Goal: Information Seeking & Learning: Learn about a topic

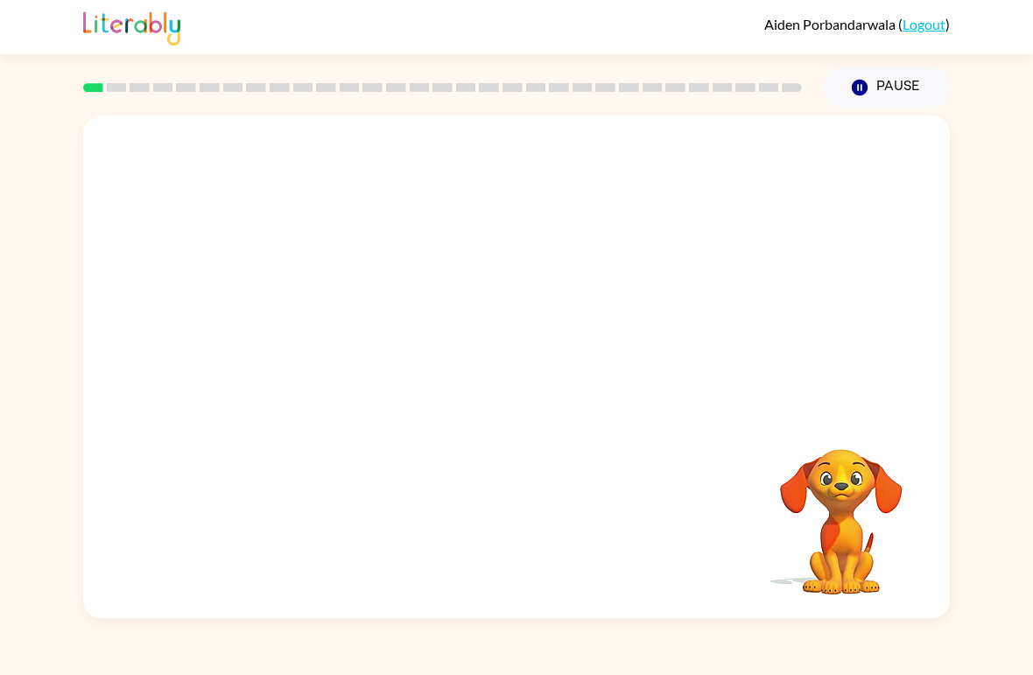
click at [469, 293] on video "Your browser must support playing .mp4 files to use Literably. Please try using…" at bounding box center [516, 264] width 867 height 297
click at [461, 329] on video "Your browser must support playing .mp4 files to use Literably. Please try using…" at bounding box center [516, 264] width 867 height 297
click at [448, 304] on div at bounding box center [516, 367] width 867 height 503
click at [510, 404] on button "button" at bounding box center [516, 376] width 112 height 64
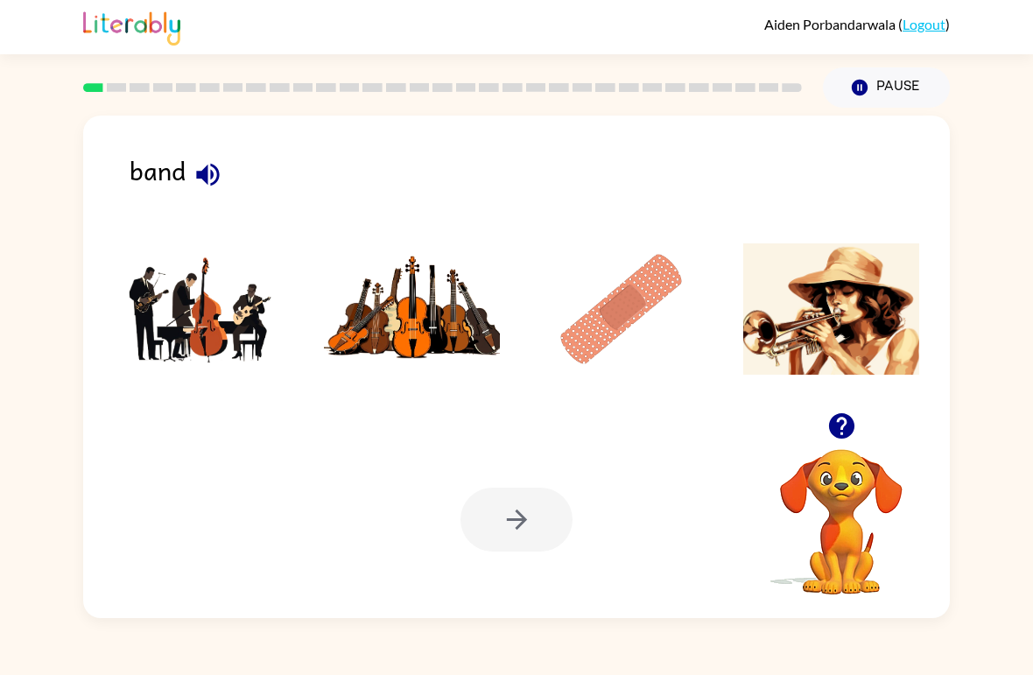
click at [189, 323] on img at bounding box center [202, 308] width 177 height 131
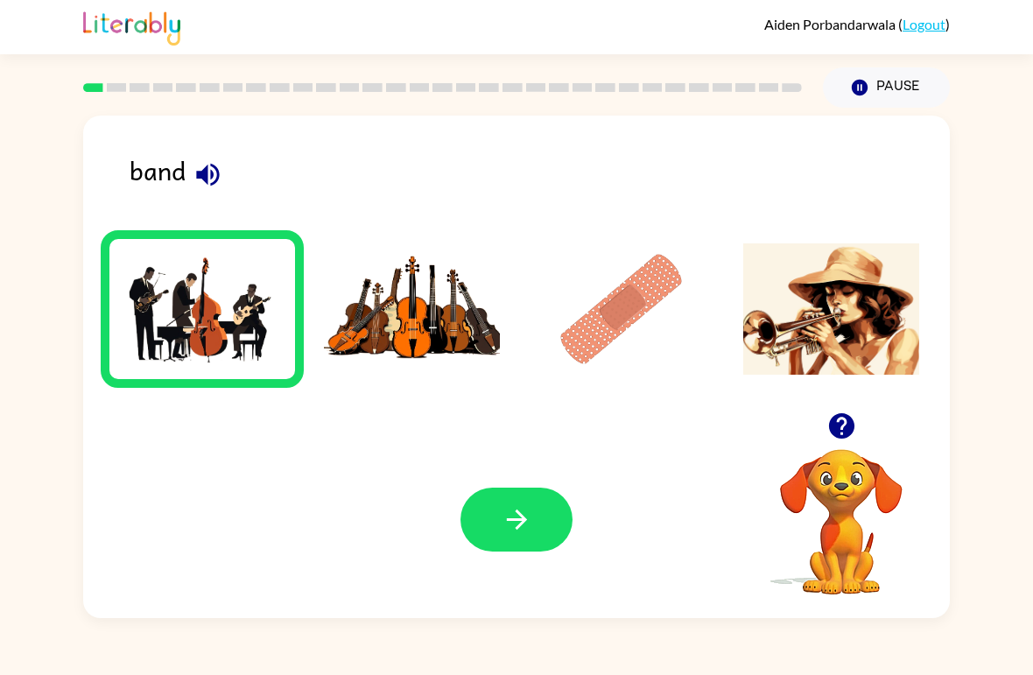
click at [533, 511] on button "button" at bounding box center [516, 520] width 112 height 64
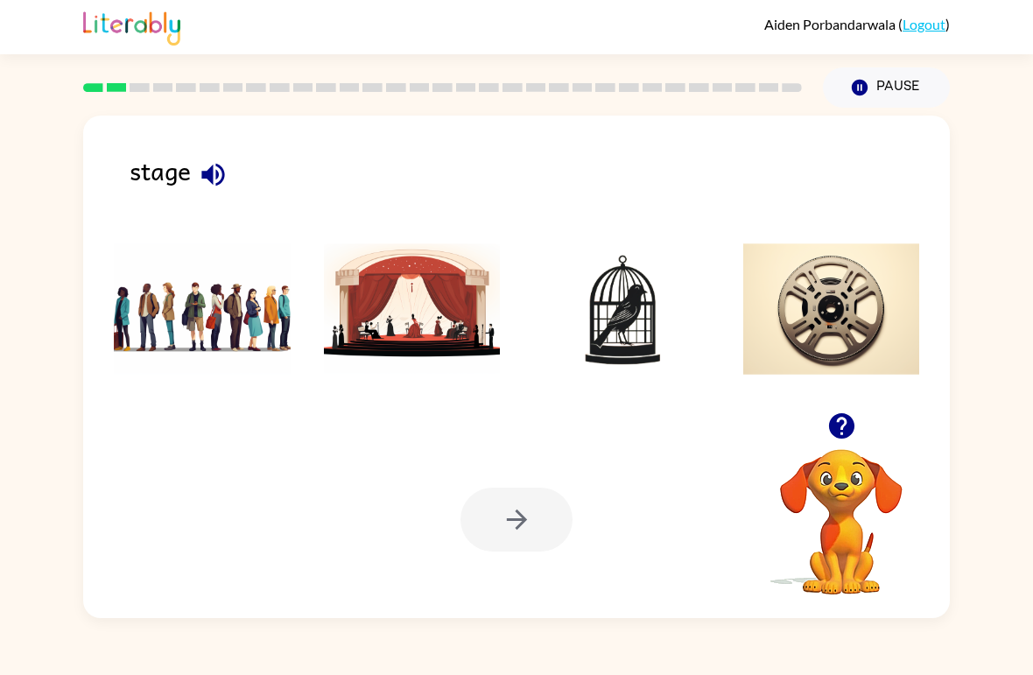
click at [400, 327] on img at bounding box center [412, 308] width 177 height 131
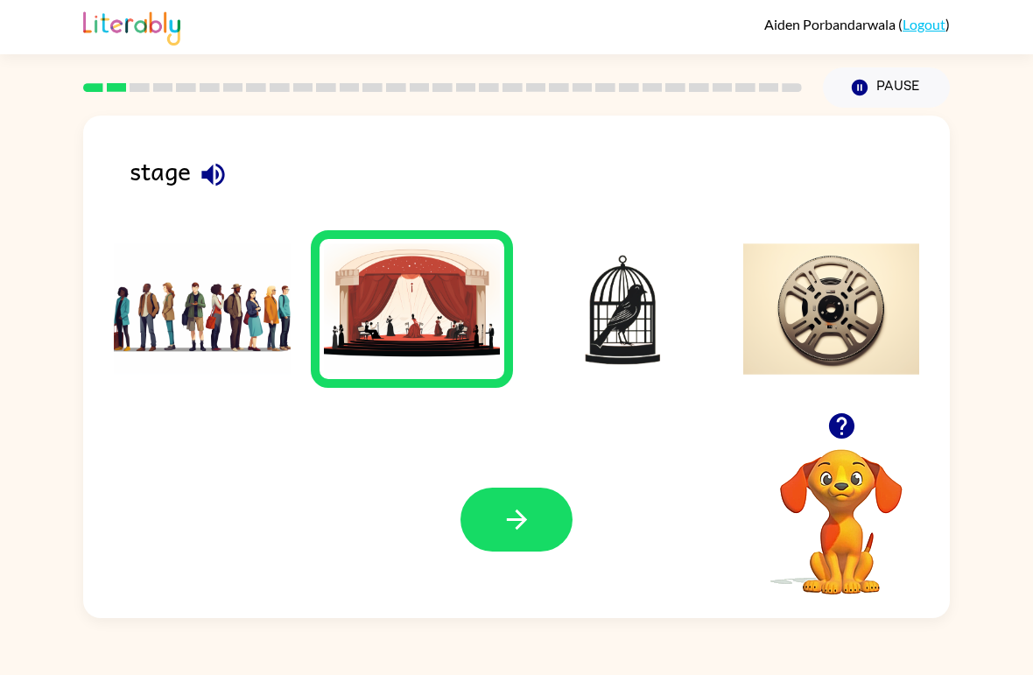
click at [552, 499] on button "button" at bounding box center [516, 520] width 112 height 64
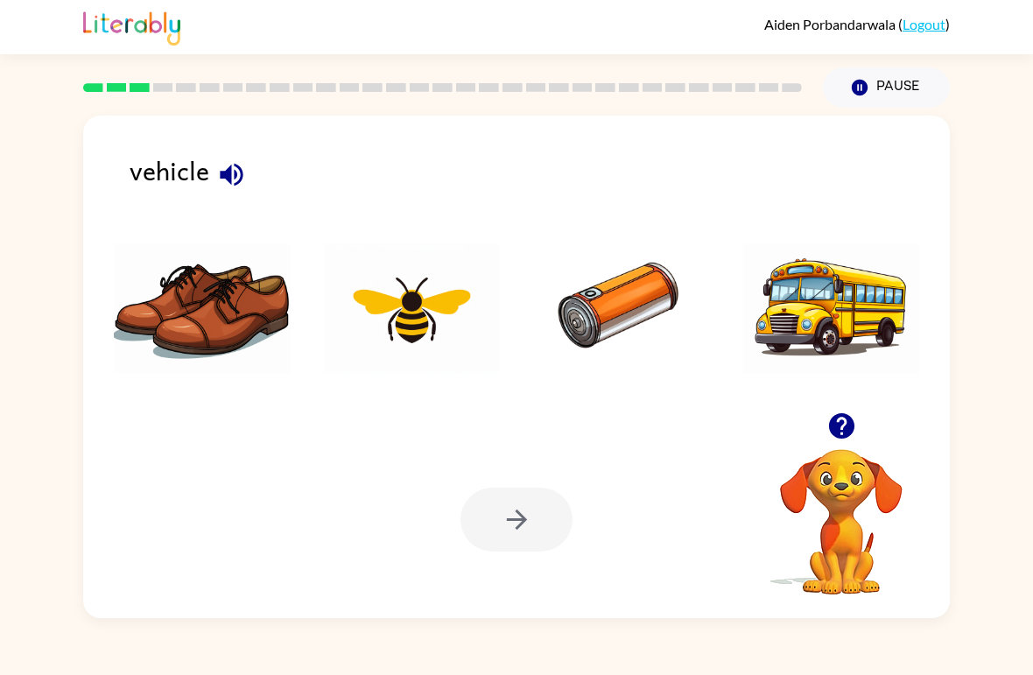
click at [521, 516] on div at bounding box center [516, 520] width 112 height 64
click at [826, 293] on img at bounding box center [831, 308] width 177 height 131
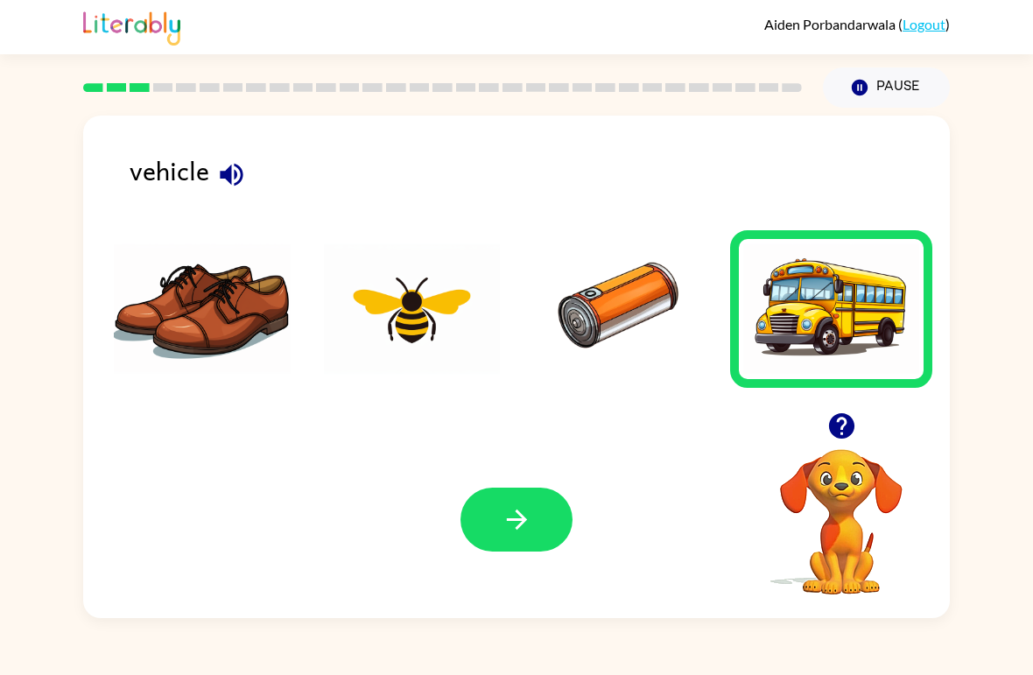
click at [552, 536] on button "button" at bounding box center [516, 520] width 112 height 64
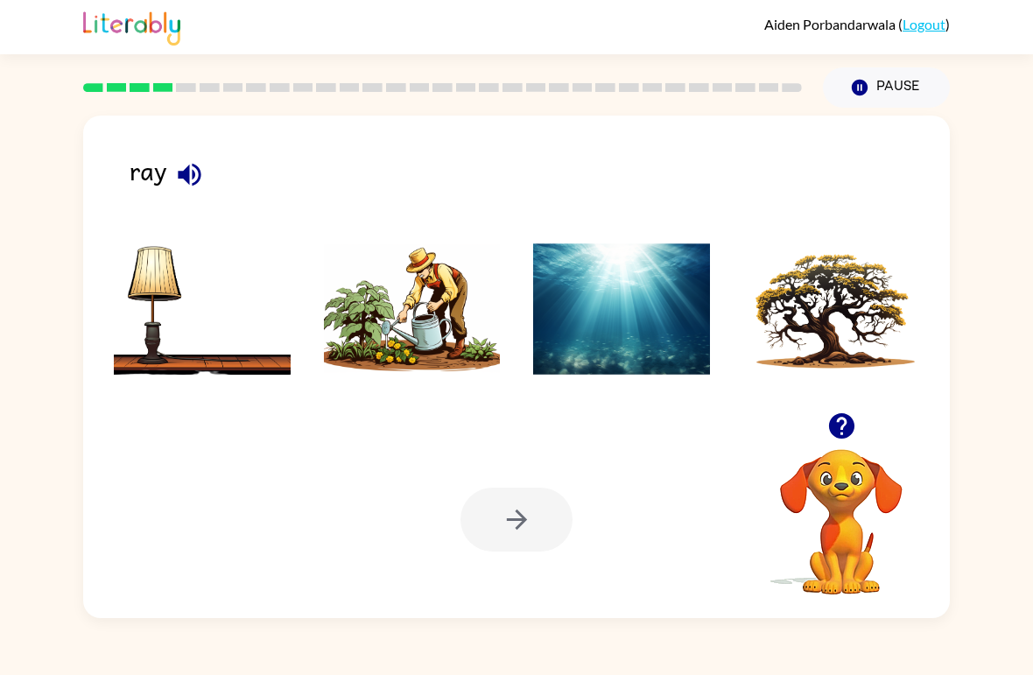
click at [610, 335] on img at bounding box center [621, 308] width 177 height 131
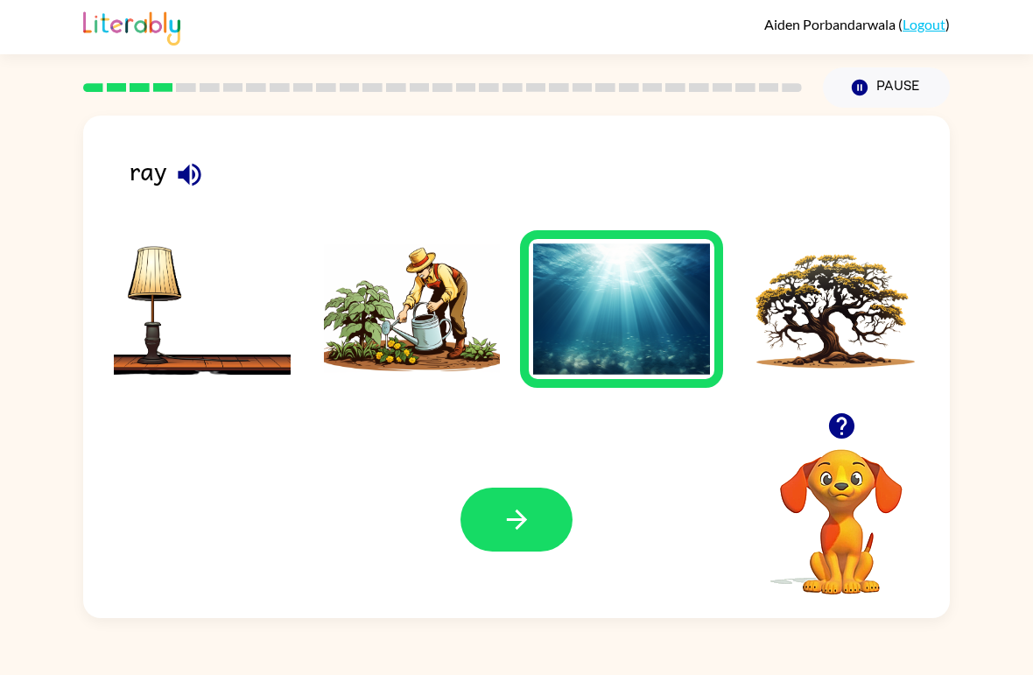
click at [517, 531] on icon "button" at bounding box center [517, 519] width 31 height 31
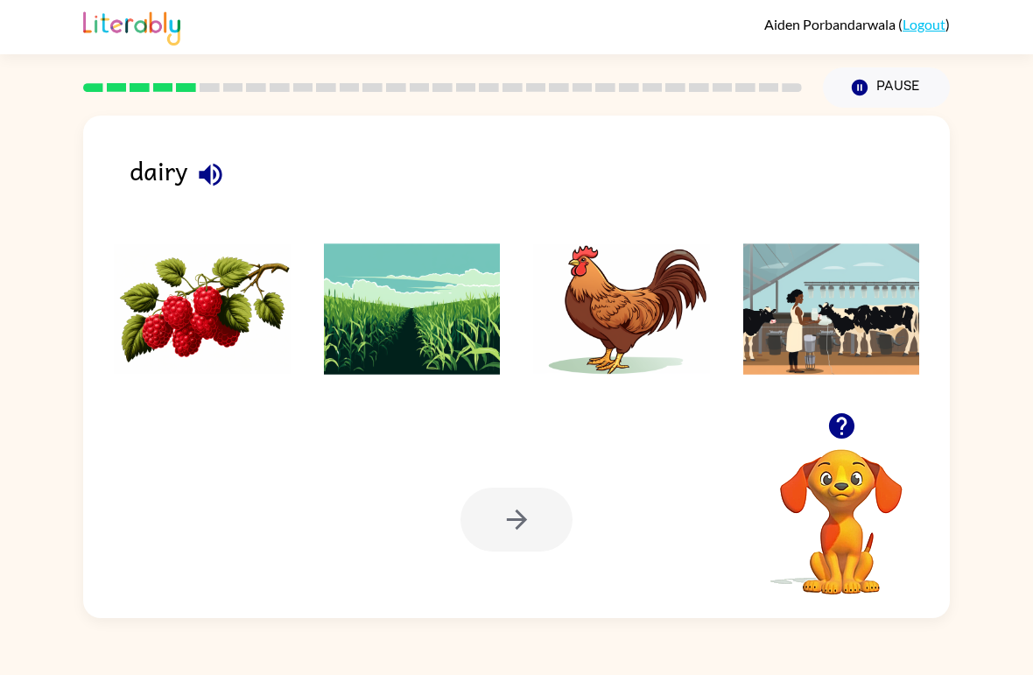
click at [854, 336] on img at bounding box center [831, 308] width 177 height 131
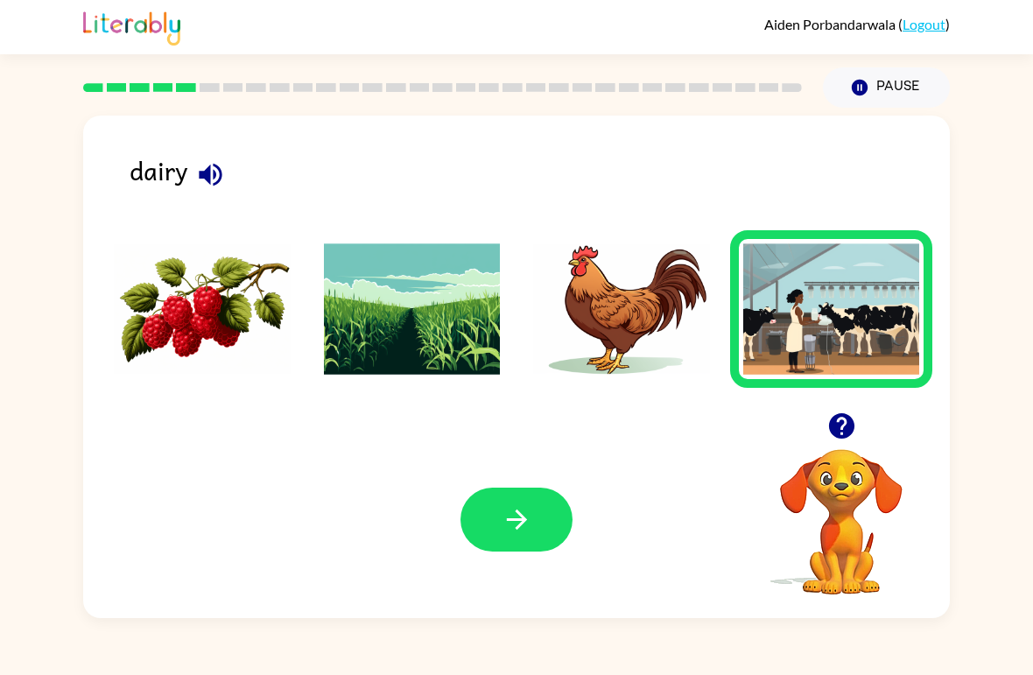
click at [535, 512] on button "button" at bounding box center [516, 520] width 112 height 64
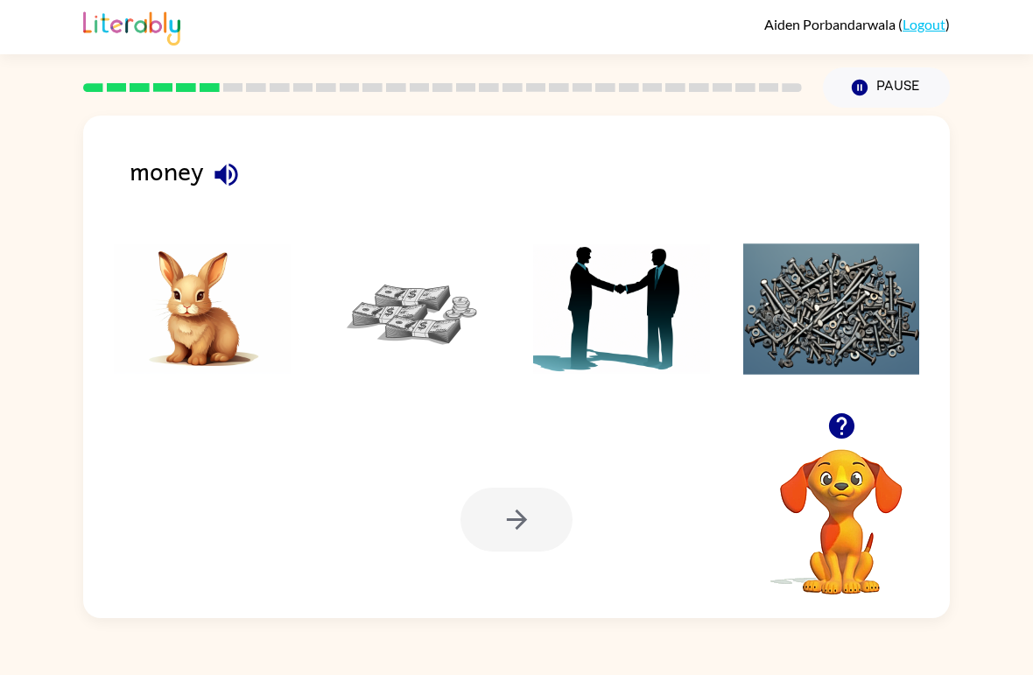
click at [419, 329] on img at bounding box center [412, 308] width 177 height 131
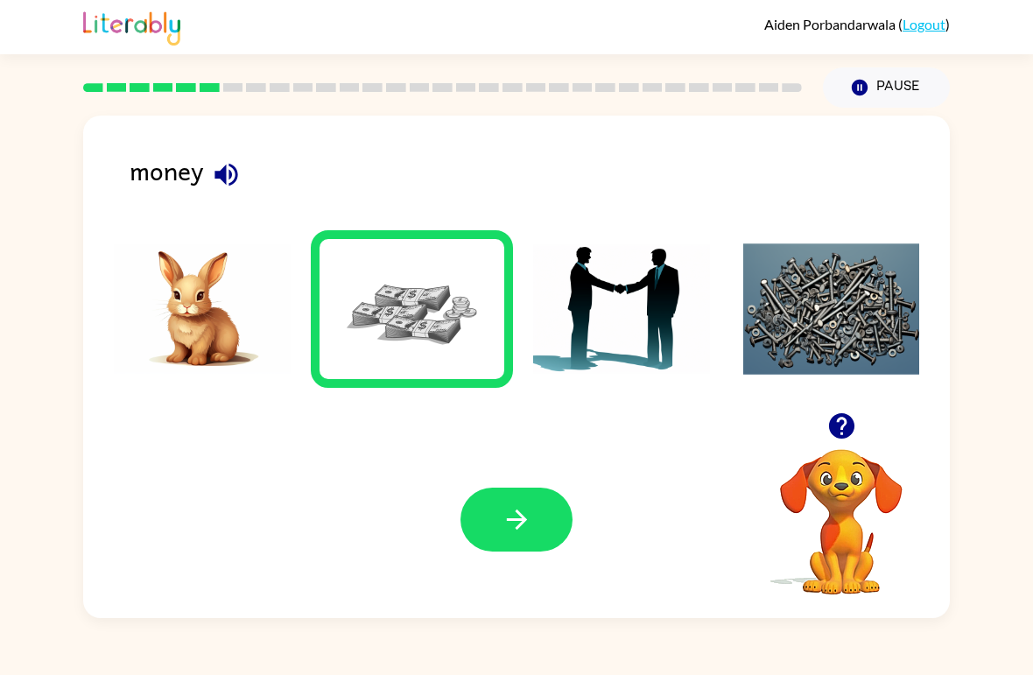
click at [528, 518] on icon "button" at bounding box center [517, 519] width 31 height 31
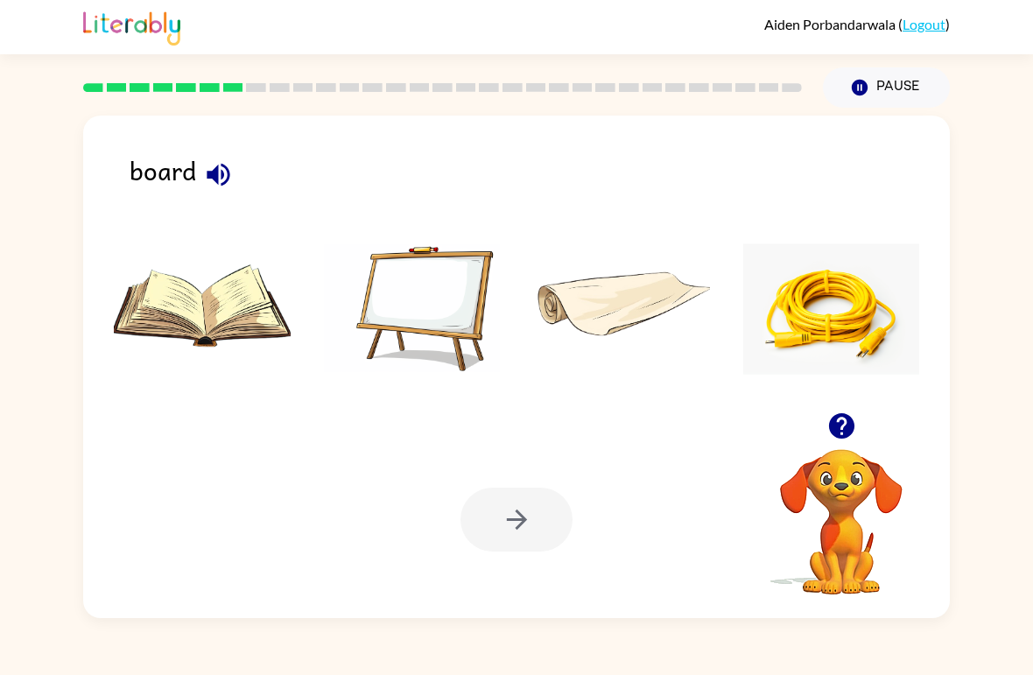
click at [425, 266] on img at bounding box center [412, 308] width 177 height 131
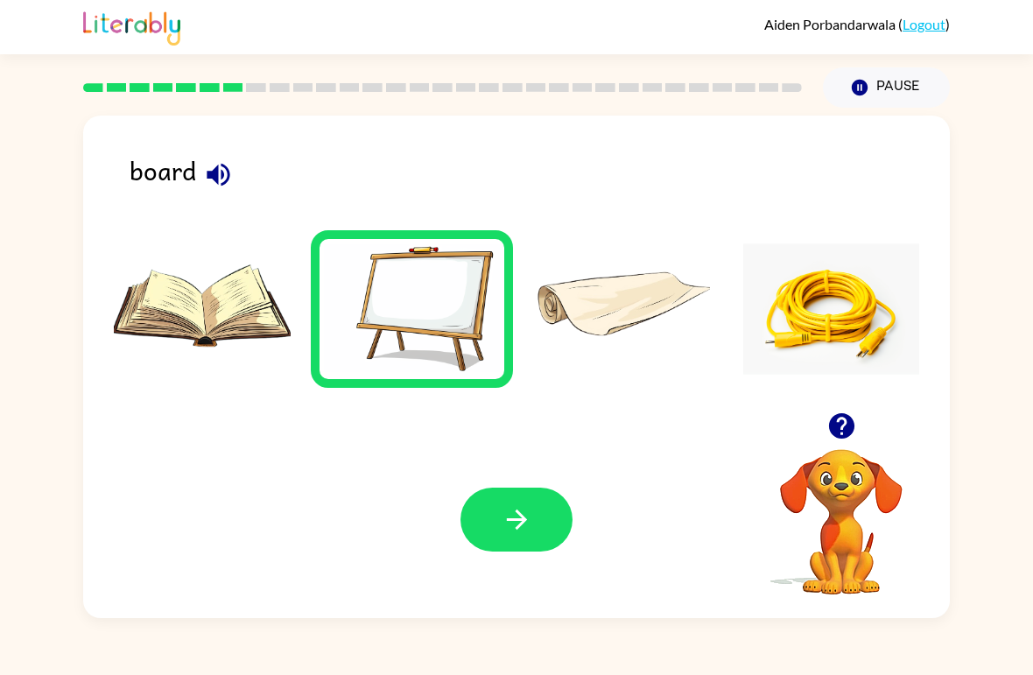
click at [525, 514] on icon "button" at bounding box center [517, 519] width 31 height 31
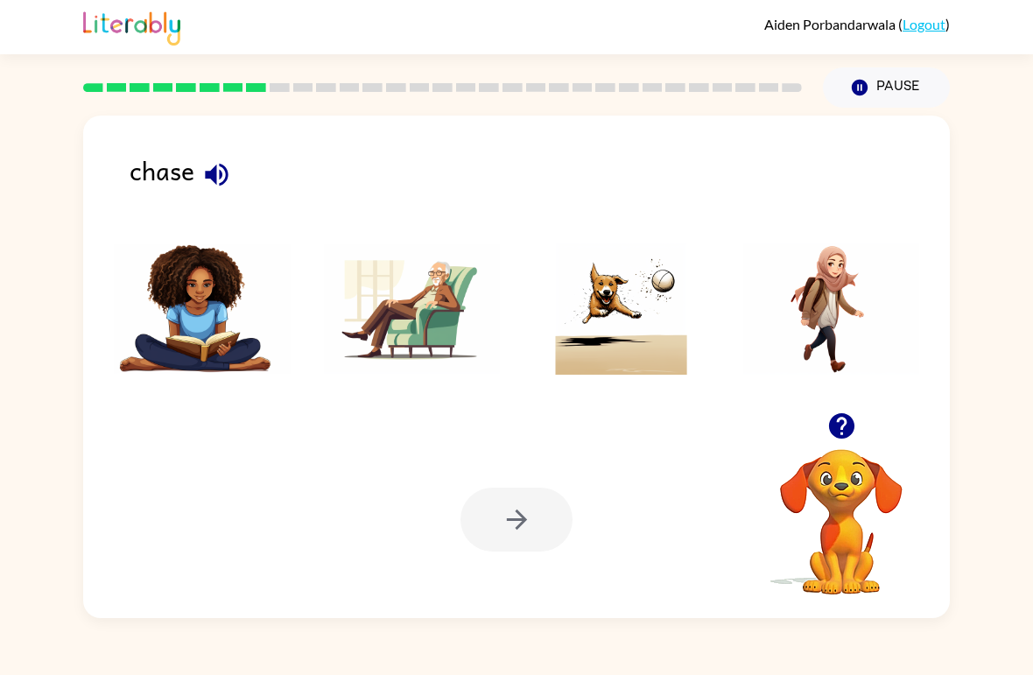
click at [628, 347] on img at bounding box center [621, 308] width 177 height 131
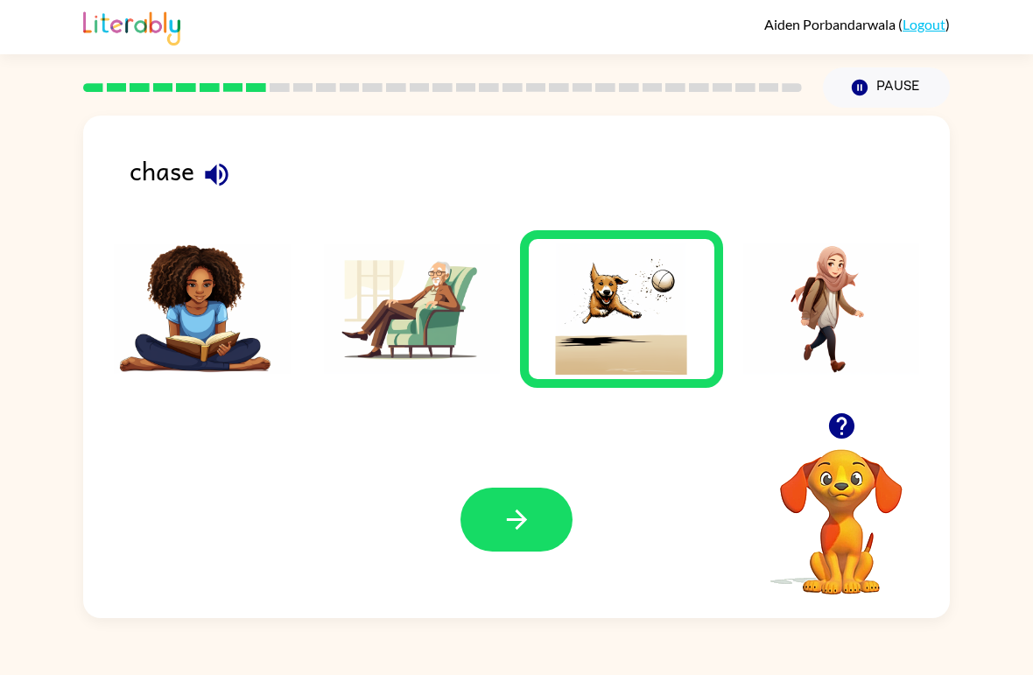
click at [517, 526] on icon "button" at bounding box center [517, 519] width 31 height 31
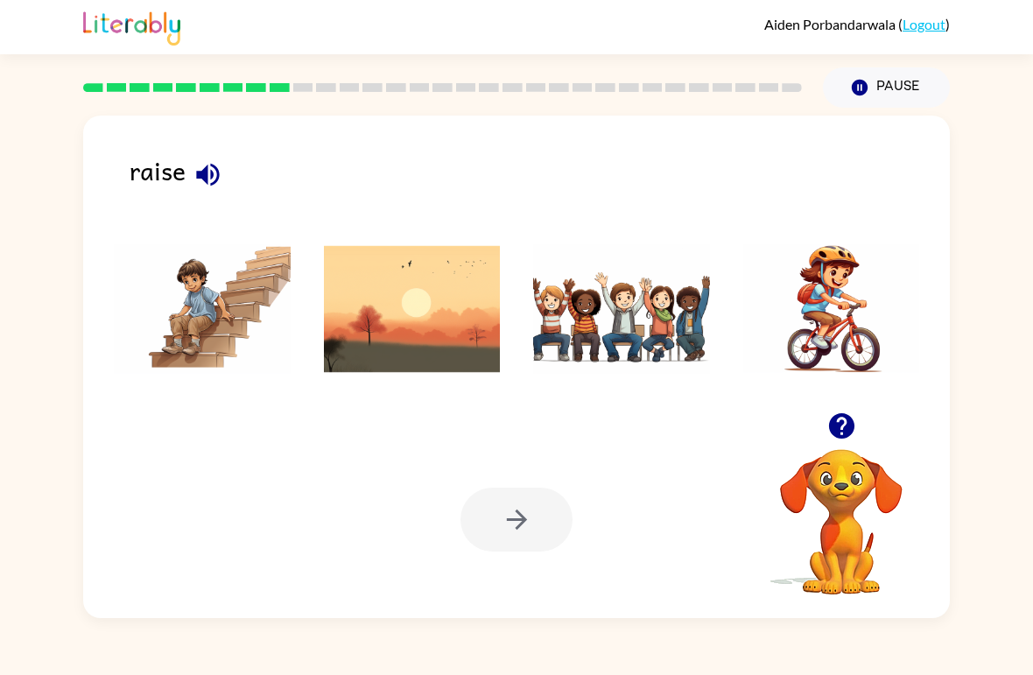
click at [613, 321] on img at bounding box center [621, 308] width 177 height 131
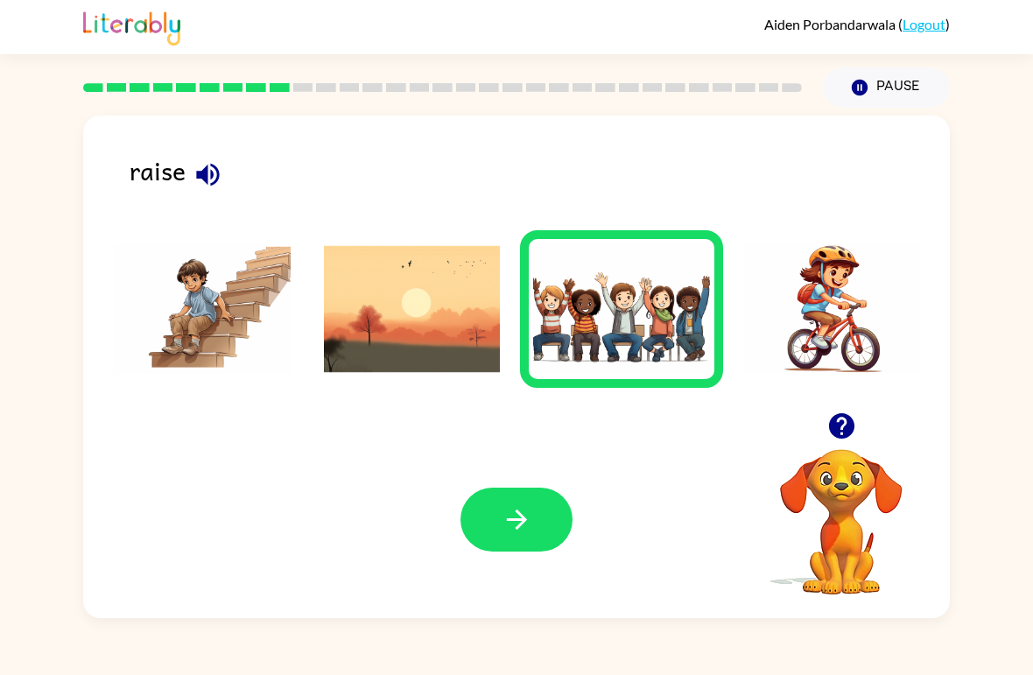
click at [512, 530] on icon "button" at bounding box center [517, 519] width 31 height 31
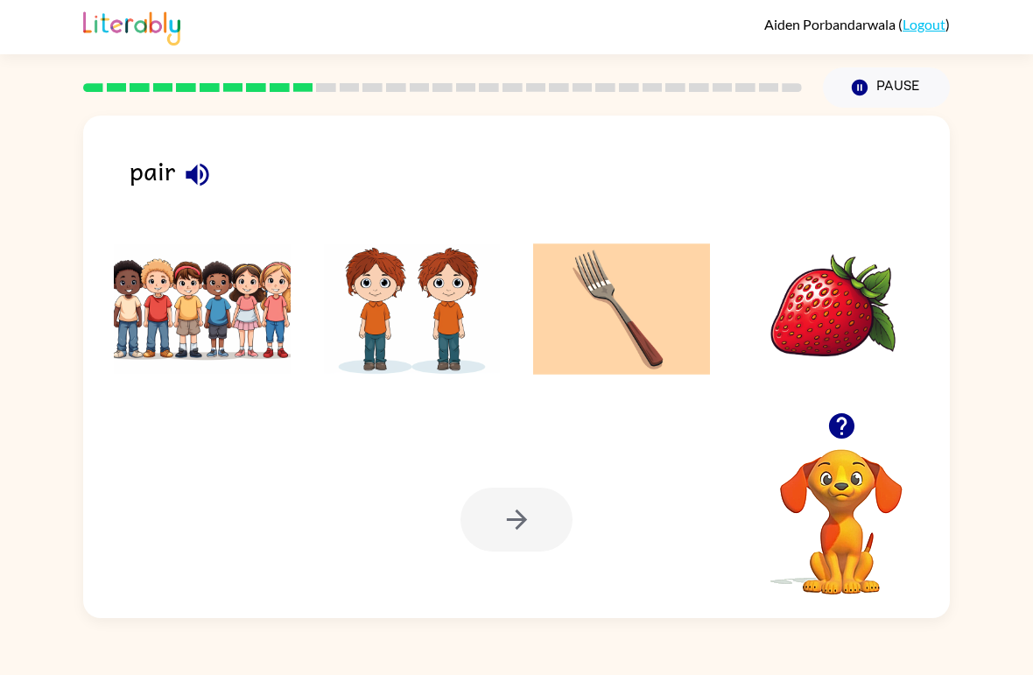
click at [542, 542] on div at bounding box center [516, 520] width 112 height 64
click at [407, 318] on img at bounding box center [412, 308] width 177 height 131
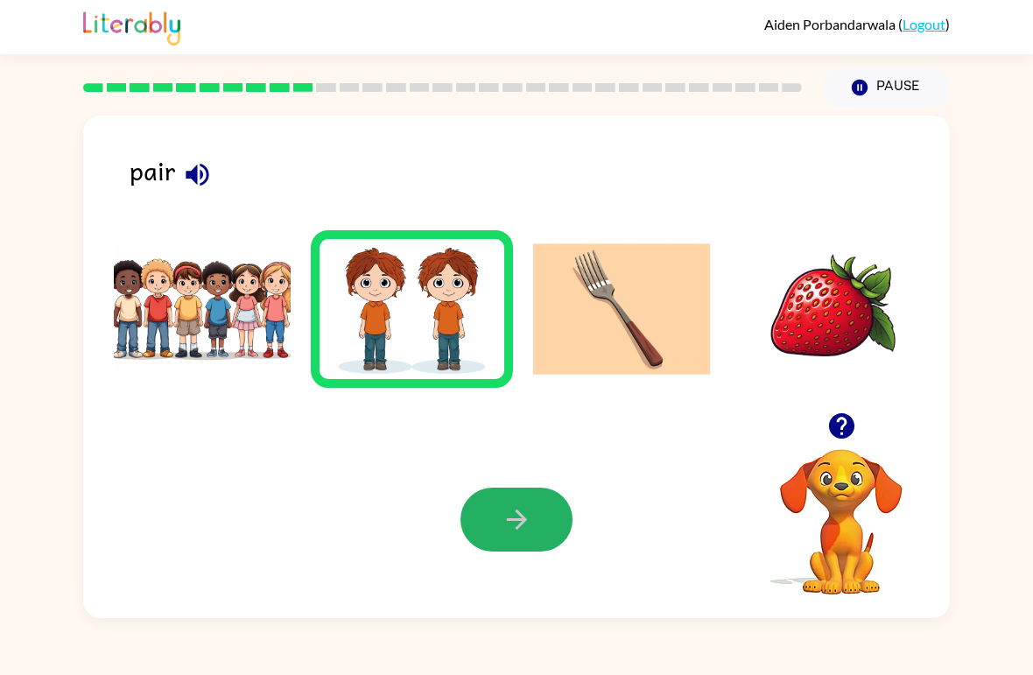
click at [525, 513] on icon "button" at bounding box center [517, 519] width 31 height 31
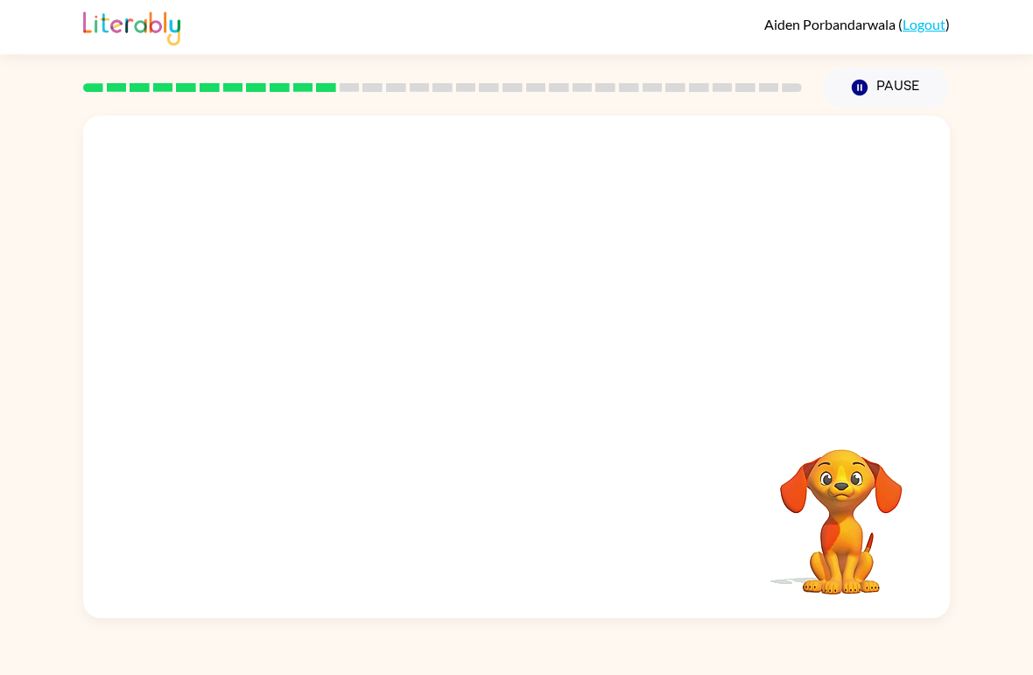
click at [298, 221] on video "Your browser must support playing .mp4 files to use Literably. Please try using…" at bounding box center [516, 264] width 867 height 297
click at [523, 369] on div at bounding box center [516, 376] width 112 height 64
click at [513, 377] on div at bounding box center [516, 376] width 112 height 64
click at [517, 397] on div at bounding box center [516, 376] width 112 height 64
click at [534, 386] on button "button" at bounding box center [516, 376] width 112 height 64
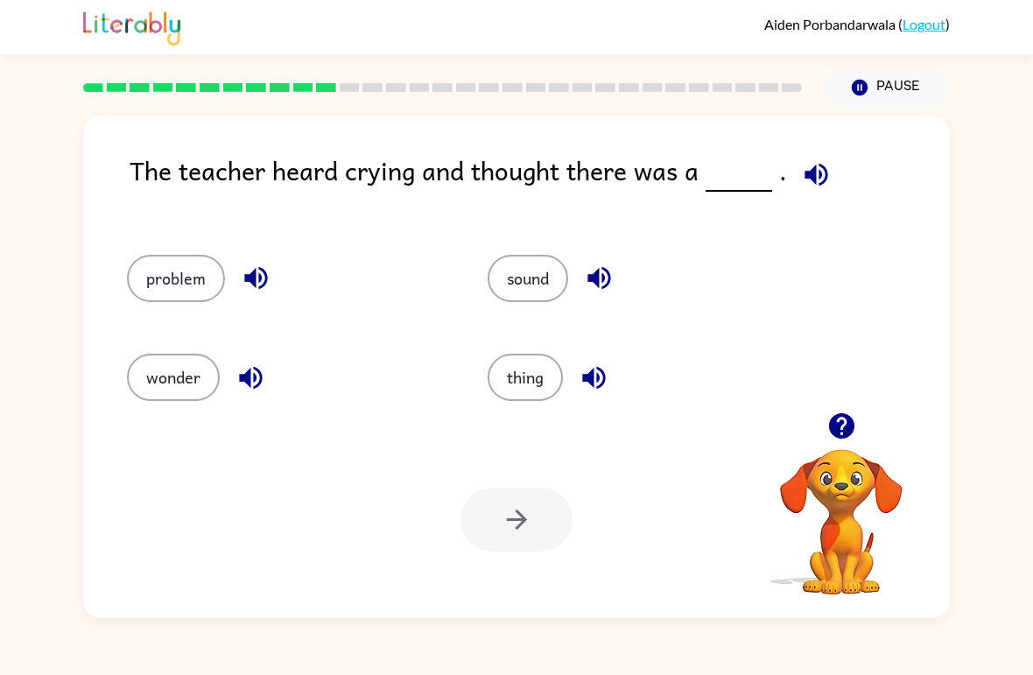
click at [177, 270] on button "problem" at bounding box center [176, 278] width 98 height 47
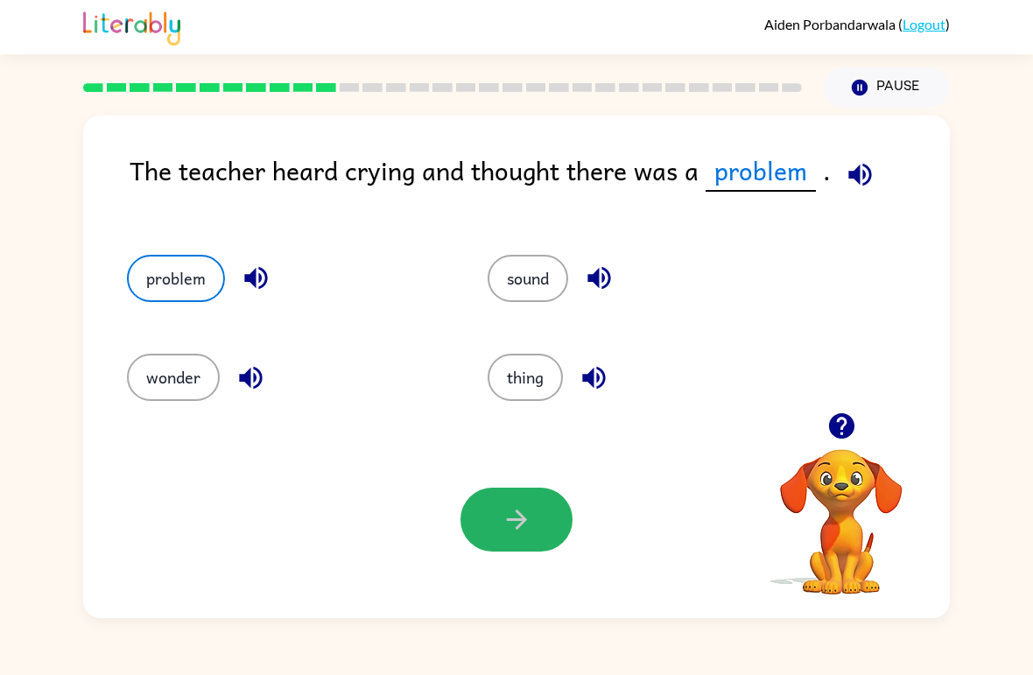
click at [529, 522] on icon "button" at bounding box center [517, 519] width 31 height 31
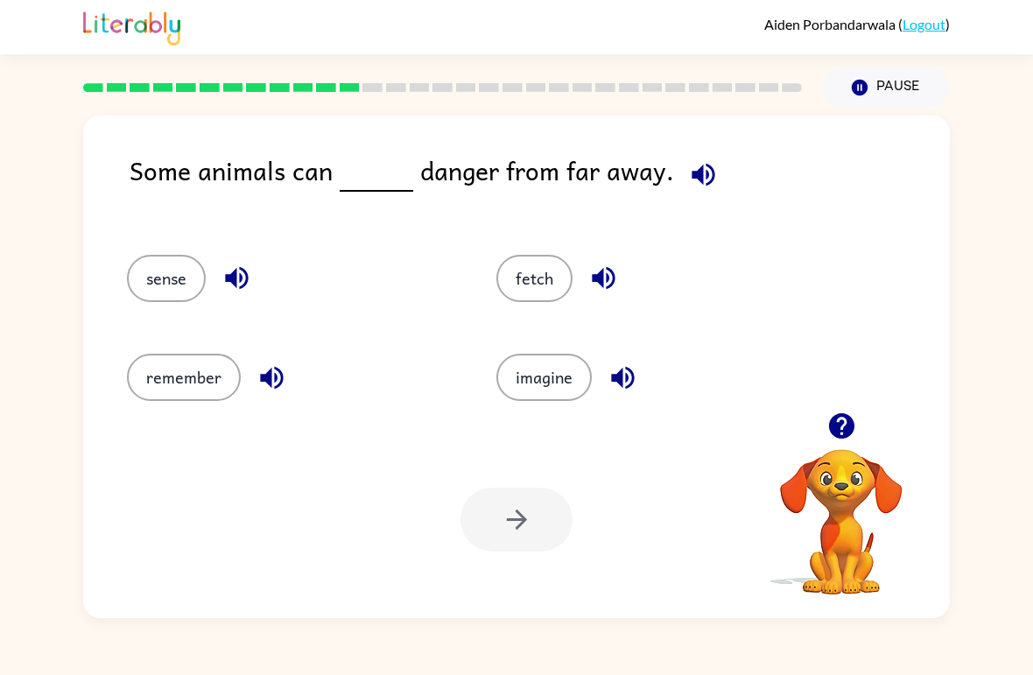
click at [198, 278] on button "sense" at bounding box center [166, 278] width 79 height 47
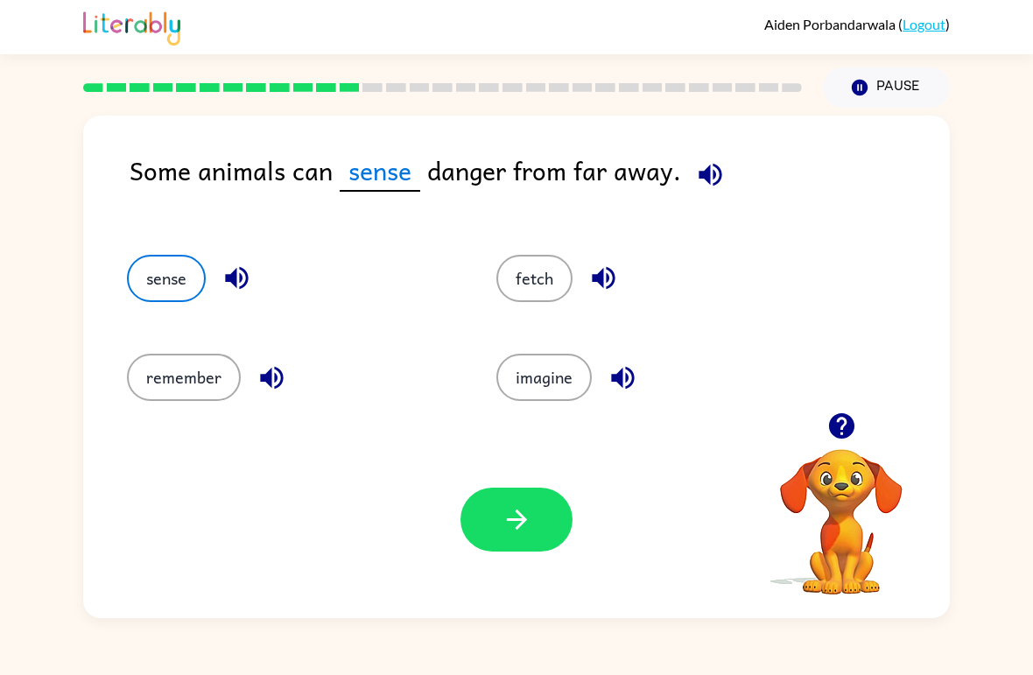
click at [507, 531] on icon "button" at bounding box center [517, 519] width 31 height 31
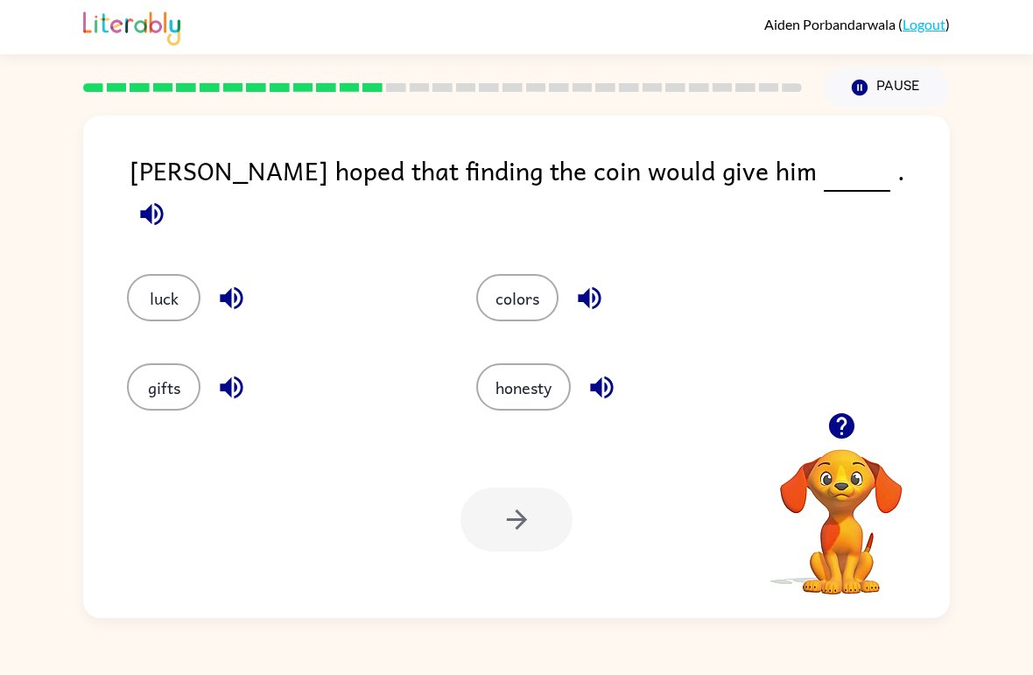
click at [190, 284] on button "luck" at bounding box center [164, 297] width 74 height 47
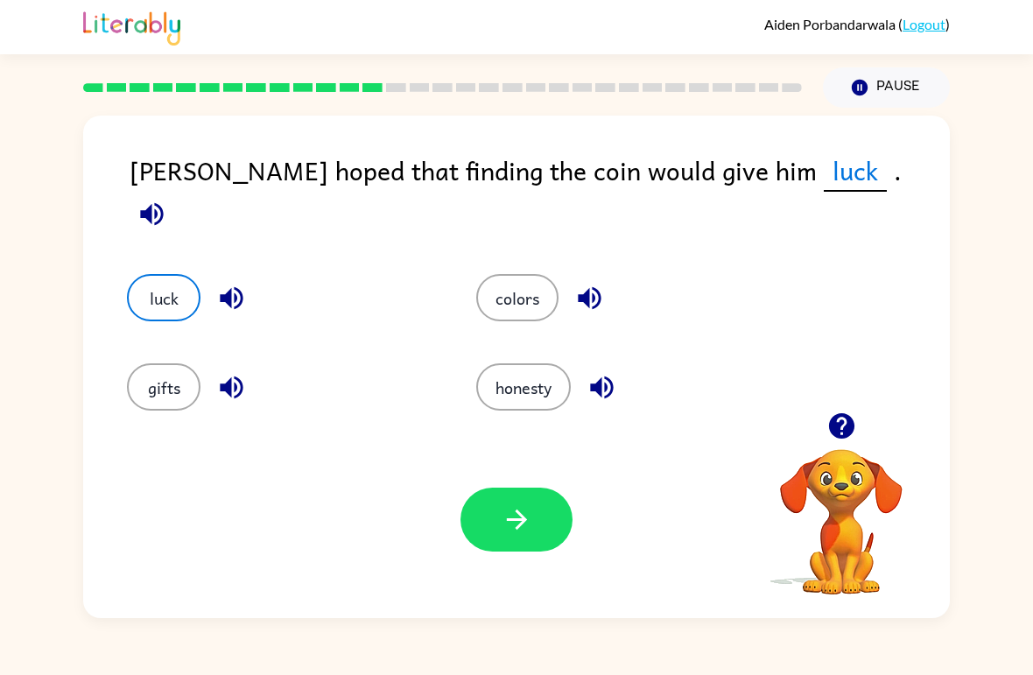
click at [525, 512] on icon "button" at bounding box center [517, 519] width 31 height 31
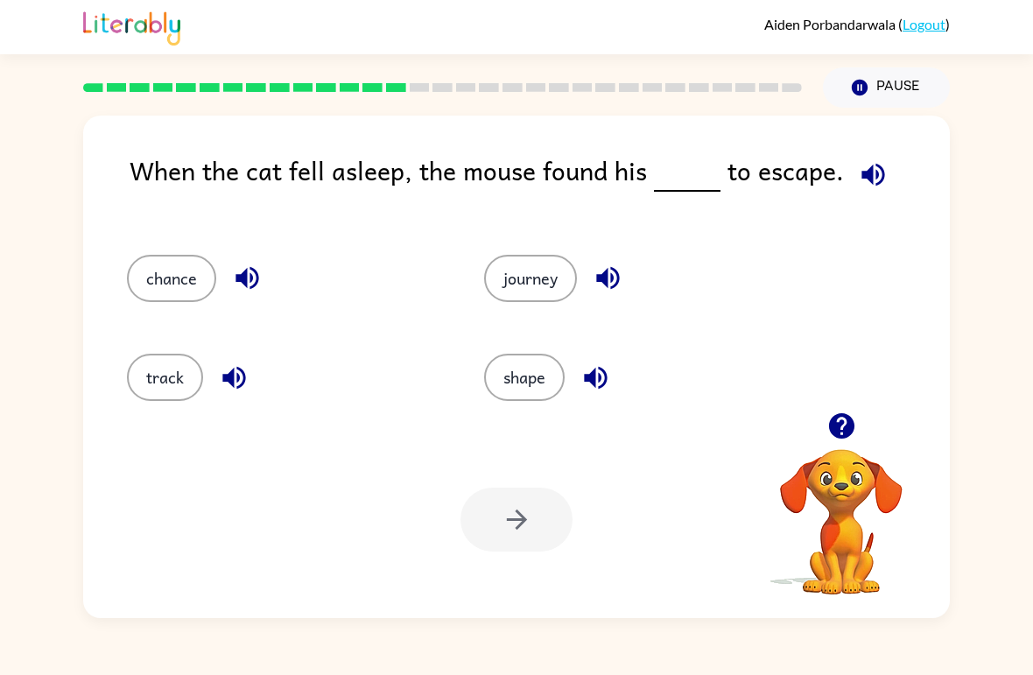
click at [169, 264] on button "chance" at bounding box center [171, 278] width 89 height 47
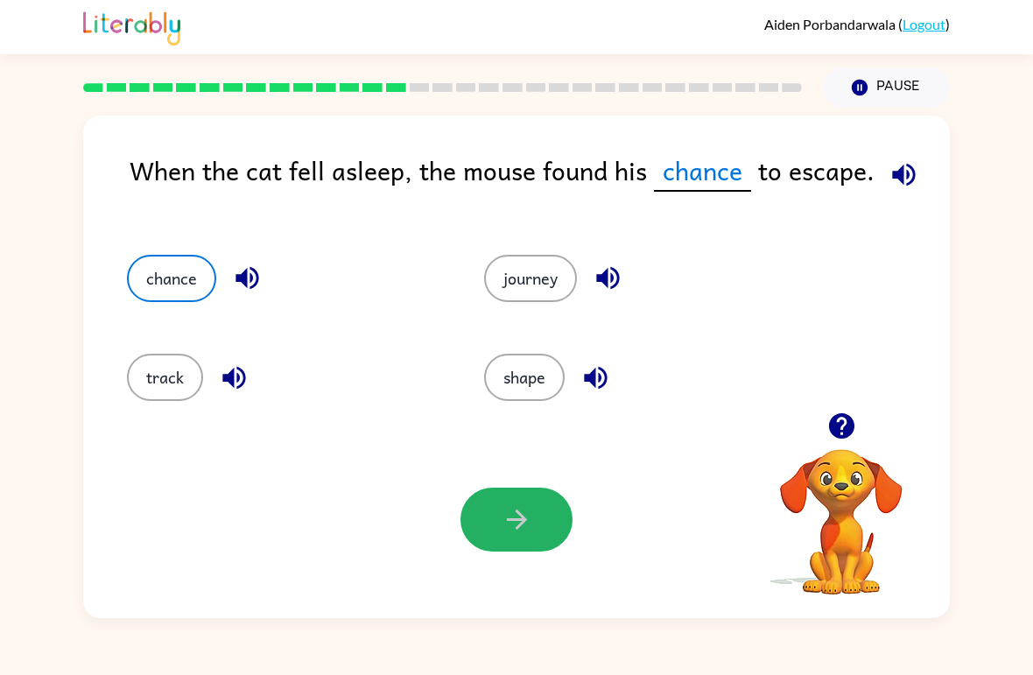
click at [528, 524] on icon "button" at bounding box center [517, 519] width 31 height 31
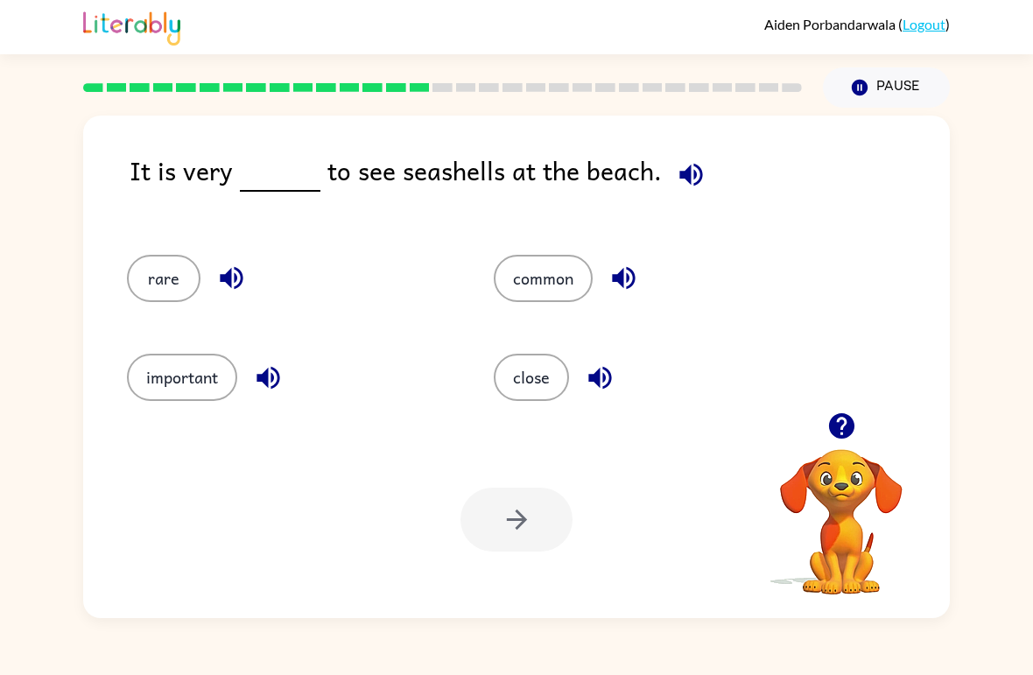
click at [546, 285] on button "common" at bounding box center [543, 278] width 99 height 47
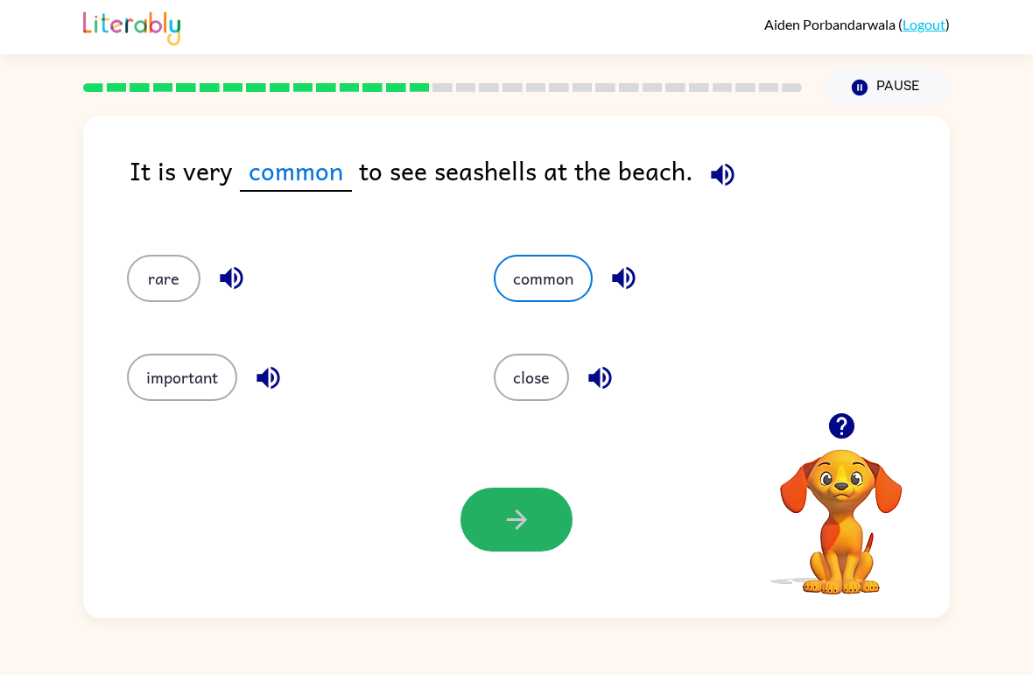
click at [517, 519] on icon "button" at bounding box center [517, 519] width 31 height 31
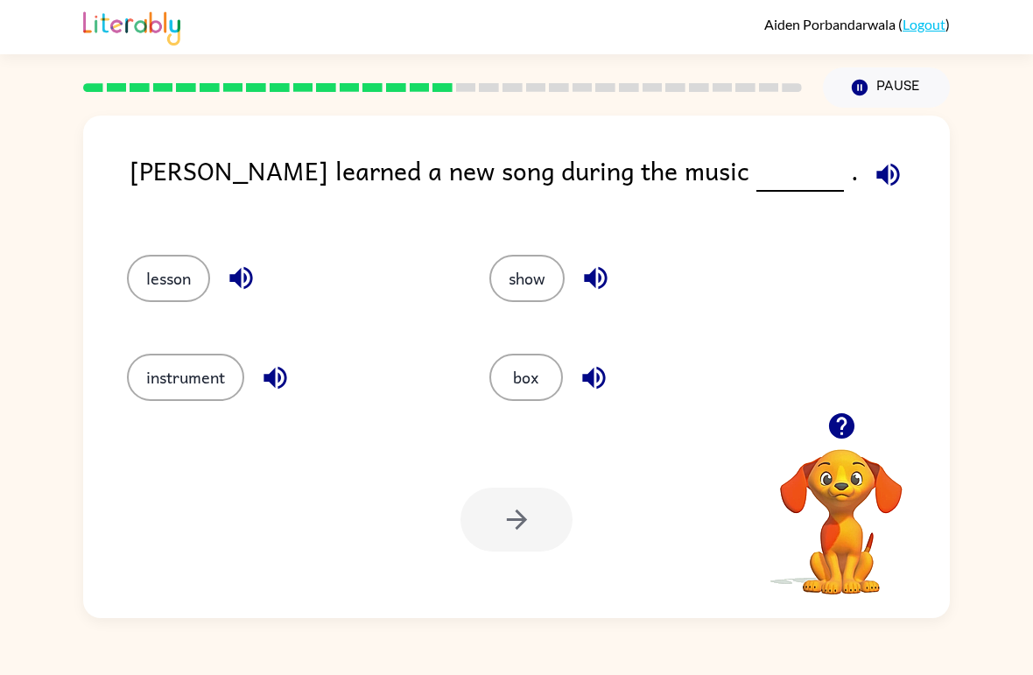
click at [177, 257] on button "lesson" at bounding box center [168, 278] width 83 height 47
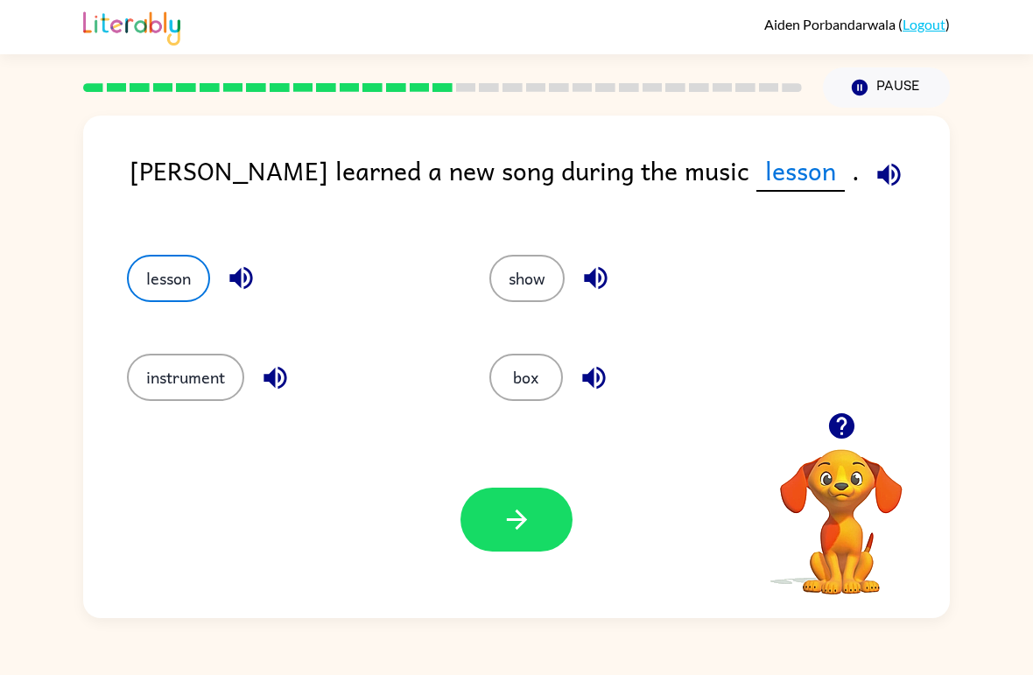
click at [517, 524] on icon "button" at bounding box center [517, 519] width 31 height 31
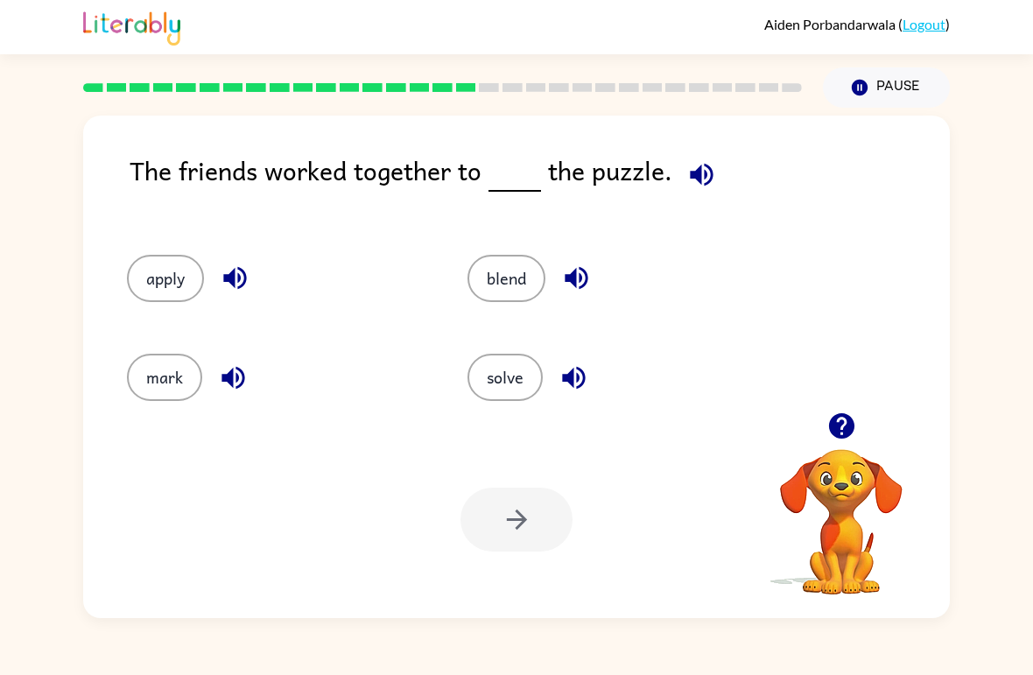
click at [507, 373] on button "solve" at bounding box center [504, 377] width 75 height 47
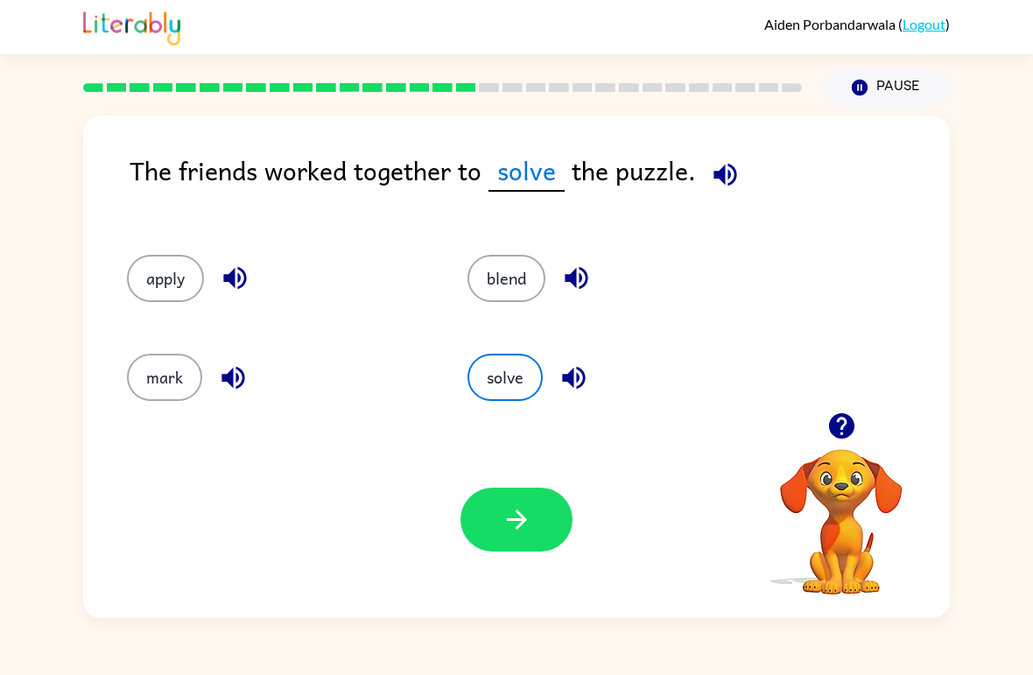
click at [521, 512] on icon "button" at bounding box center [517, 519] width 31 height 31
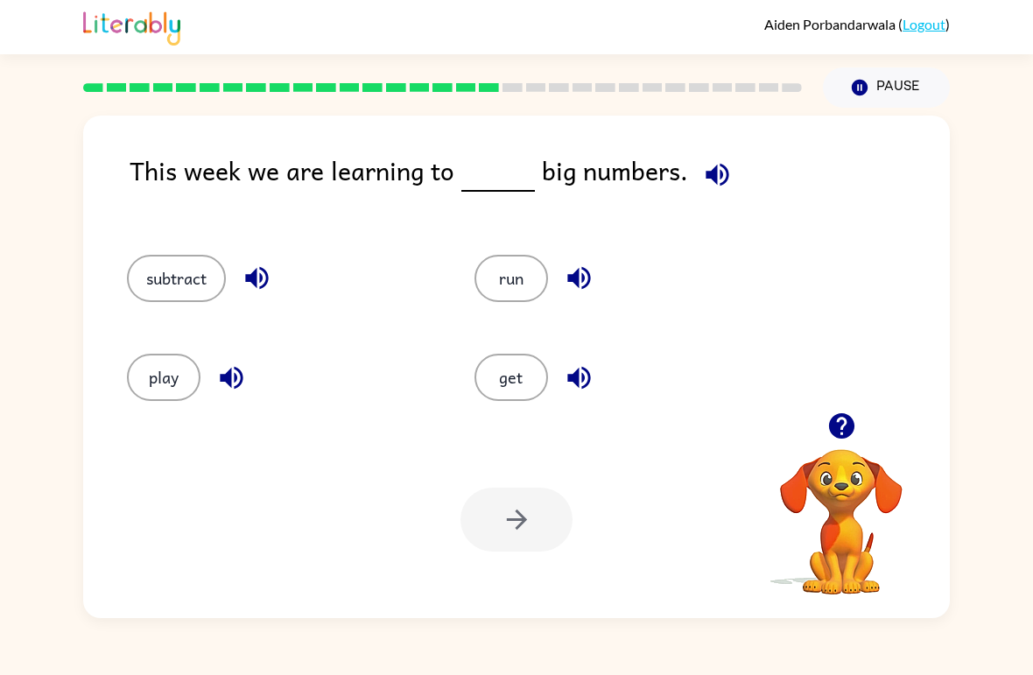
click at [170, 266] on button "subtract" at bounding box center [176, 278] width 99 height 47
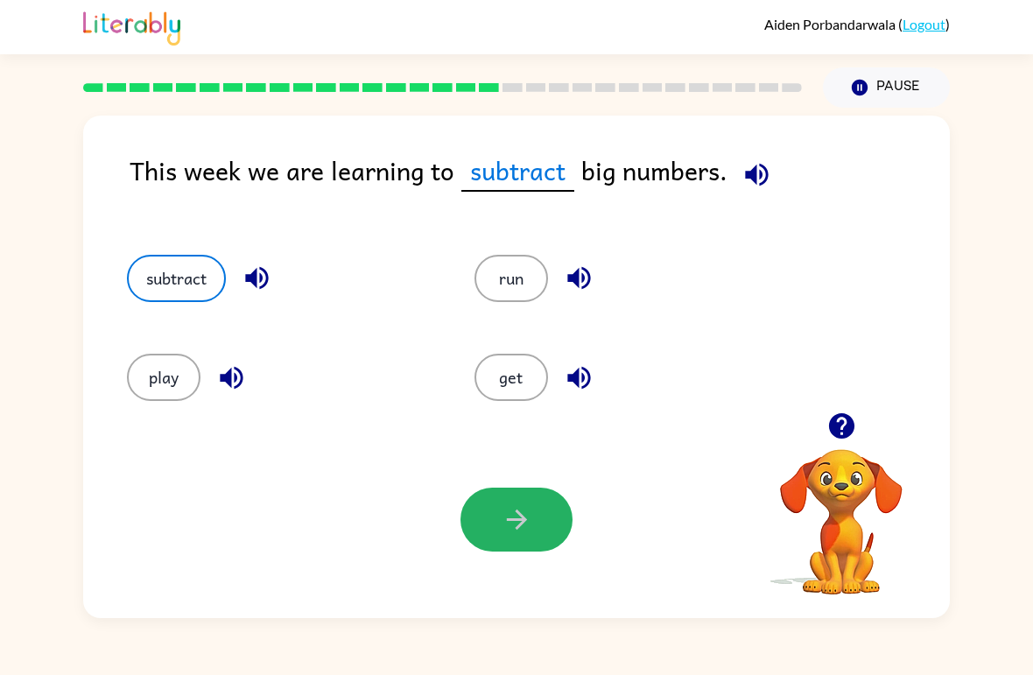
click at [545, 510] on button "button" at bounding box center [516, 520] width 112 height 64
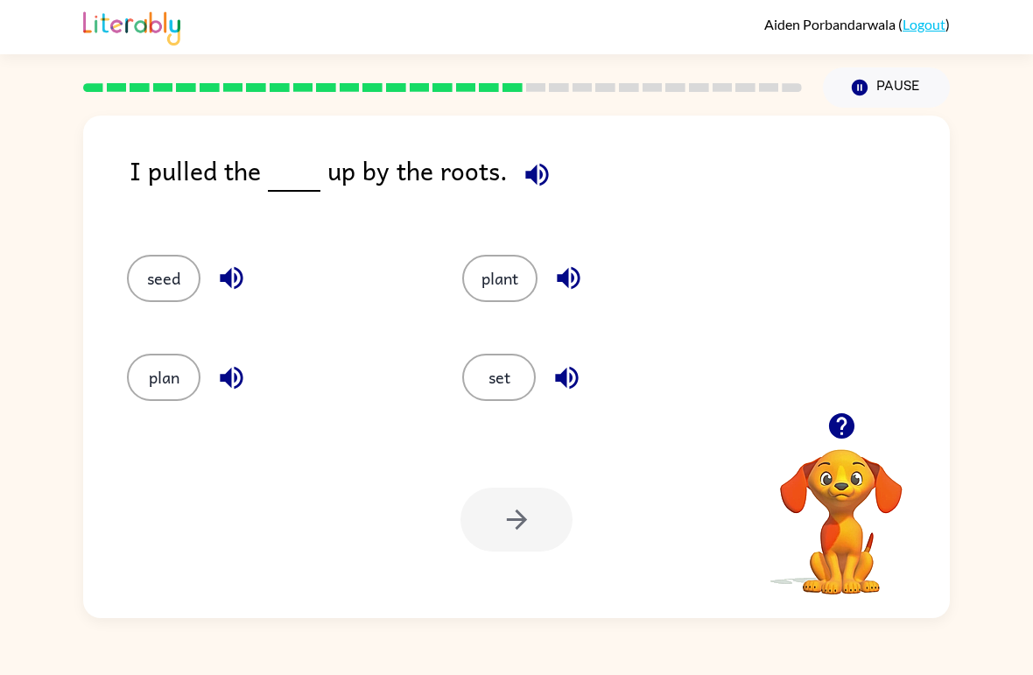
click at [158, 272] on button "seed" at bounding box center [164, 278] width 74 height 47
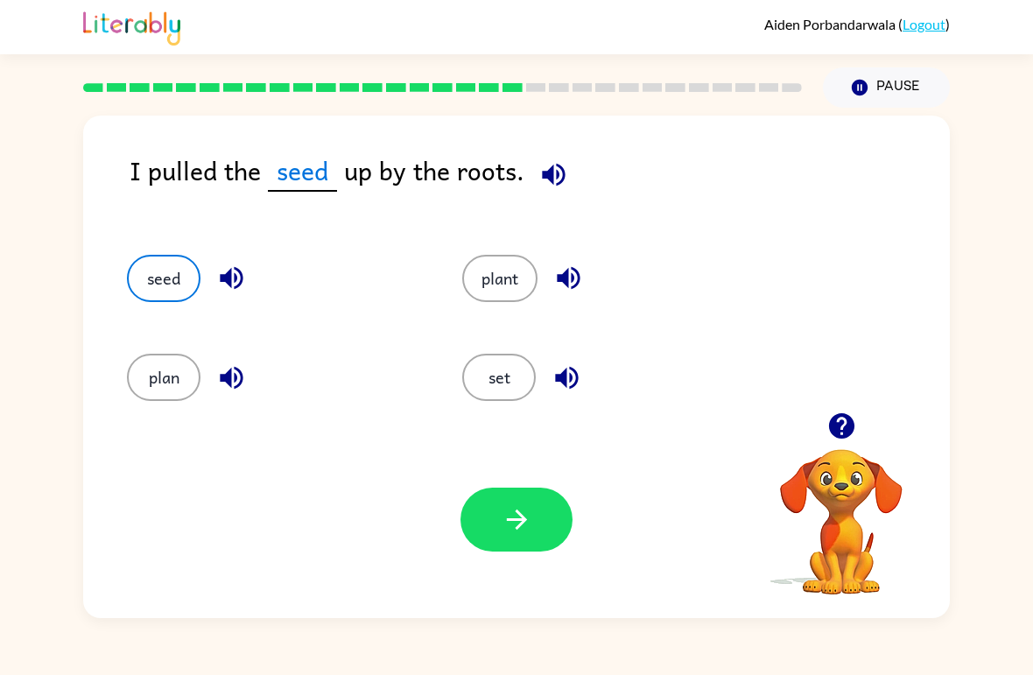
click at [528, 270] on button "plant" at bounding box center [499, 278] width 75 height 47
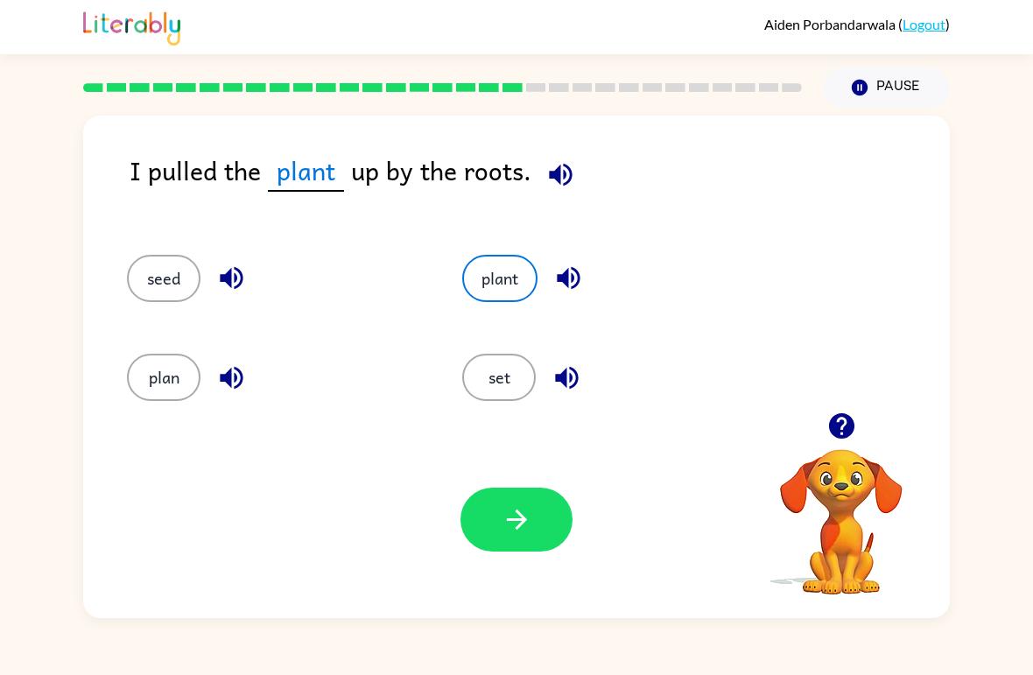
click at [534, 530] on button "button" at bounding box center [516, 520] width 112 height 64
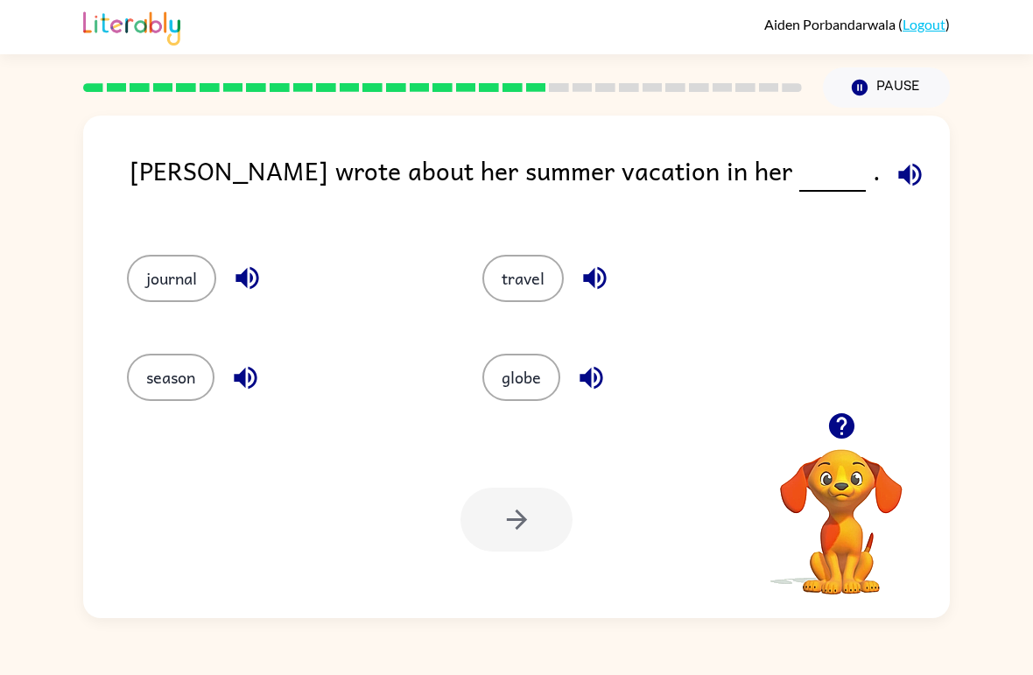
click at [165, 265] on button "journal" at bounding box center [171, 278] width 89 height 47
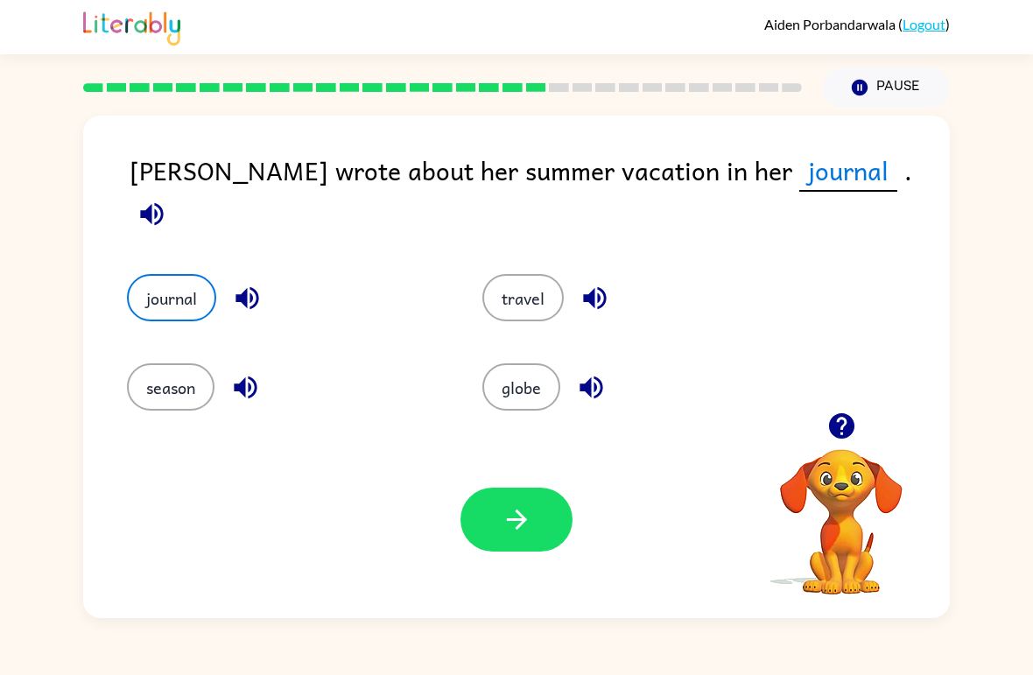
click at [531, 524] on icon "button" at bounding box center [517, 519] width 31 height 31
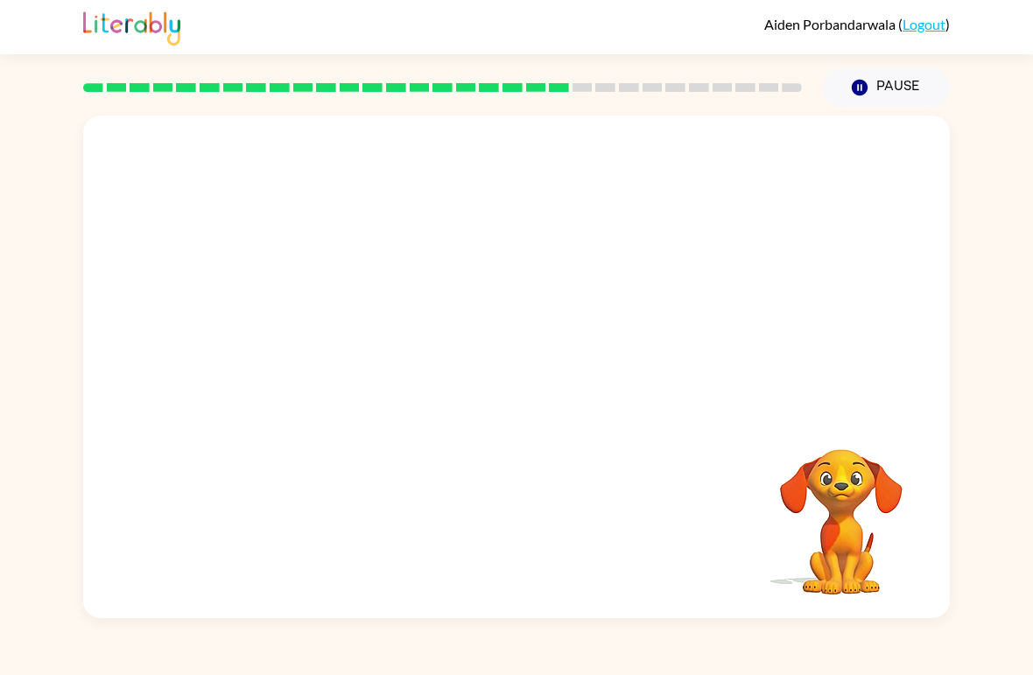
click at [368, 349] on video "Your browser must support playing .mp4 files to use Literably. Please try using…" at bounding box center [516, 264] width 867 height 297
click at [382, 366] on video "Your browser must support playing .mp4 files to use Literably. Please try using…" at bounding box center [516, 264] width 867 height 297
click at [382, 365] on video "Your browser must support playing .mp4 files to use Literably. Please try using…" at bounding box center [516, 264] width 867 height 297
click at [363, 356] on video "Your browser must support playing .mp4 files to use Literably. Please try using…" at bounding box center [516, 264] width 867 height 297
click at [362, 356] on video "Your browser must support playing .mp4 files to use Literably. Please try using…" at bounding box center [516, 264] width 867 height 297
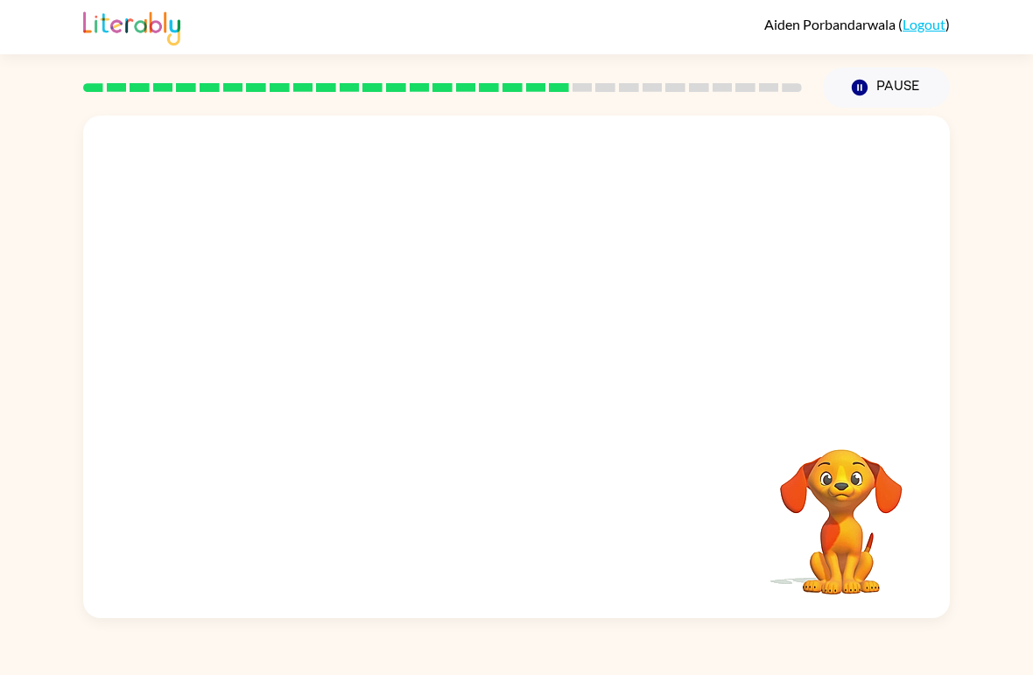
click at [354, 365] on video "Your browser must support playing .mp4 files to use Literably. Please try using…" at bounding box center [516, 264] width 867 height 297
click at [345, 369] on video "Your browser must support playing .mp4 files to use Literably. Please try using…" at bounding box center [516, 264] width 867 height 297
click at [344, 369] on video "Your browser must support playing .mp4 files to use Literably. Please try using…" at bounding box center [516, 264] width 867 height 297
click at [363, 340] on video "Your browser must support playing .mp4 files to use Literably. Please try using…" at bounding box center [516, 264] width 867 height 297
click at [4, 292] on div "Your browser must support playing .mp4 files to use Literably. Please try using…" at bounding box center [516, 363] width 1033 height 510
